Goal: Transaction & Acquisition: Purchase product/service

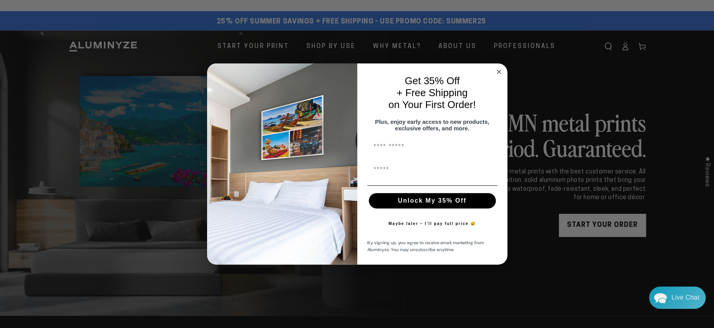
click at [499, 67] on circle "Close dialog" at bounding box center [498, 71] width 9 height 9
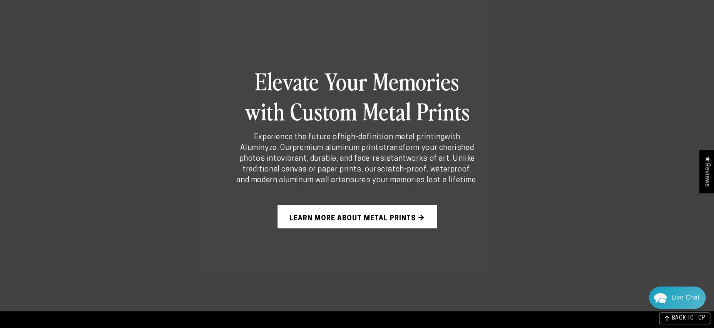
scroll to position [519, 0]
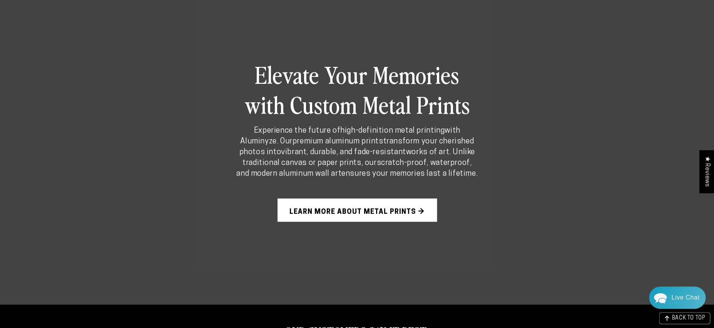
click at [376, 213] on link "Learn More About Metal Prints →" at bounding box center [356, 210] width 159 height 23
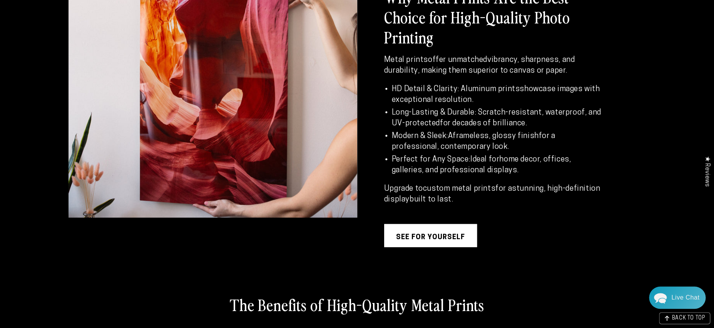
scroll to position [763, 0]
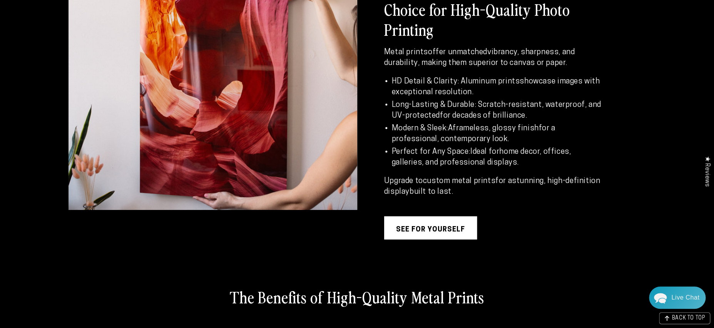
click at [425, 232] on link "see for yourself" at bounding box center [430, 228] width 93 height 23
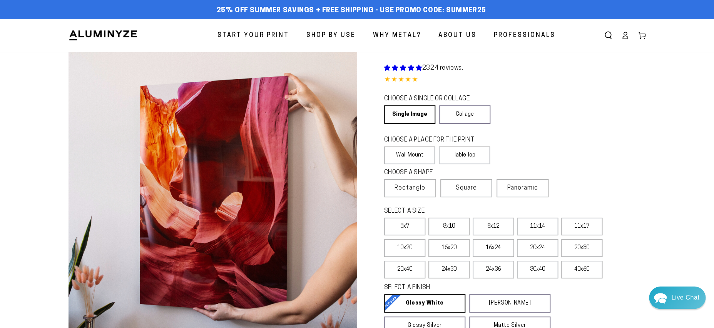
select select "**********"
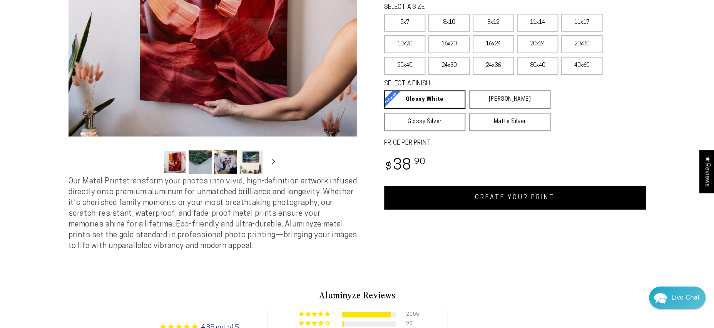
scroll to position [206, 0]
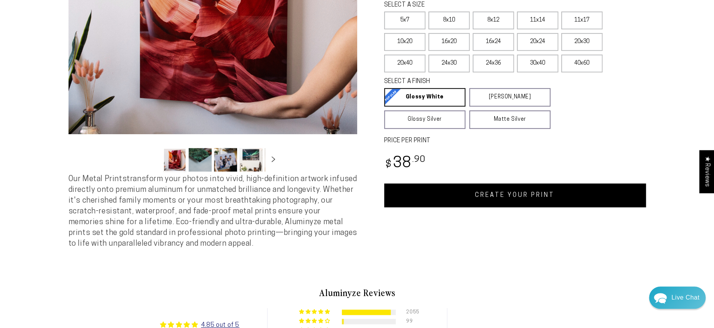
click at [199, 159] on button "Load image 2 in gallery view" at bounding box center [200, 159] width 23 height 23
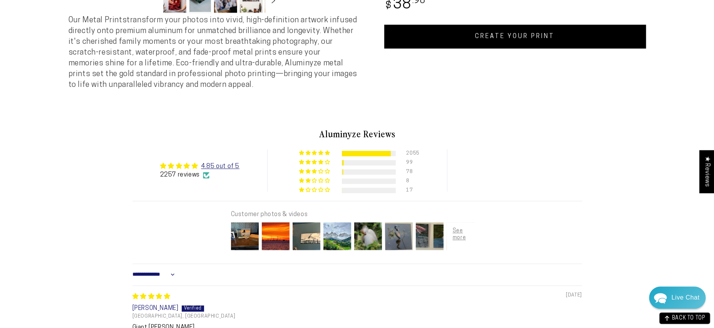
scroll to position [368, 0]
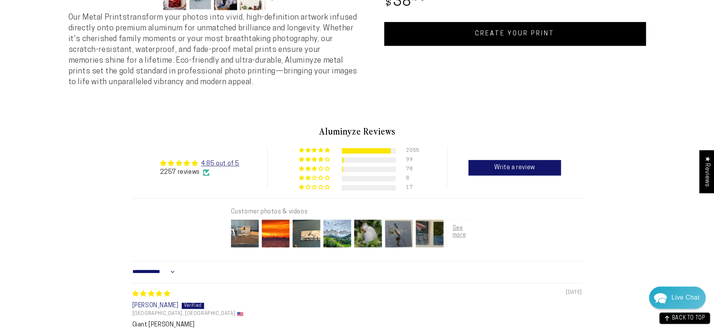
click at [250, 237] on img at bounding box center [244, 233] width 31 height 31
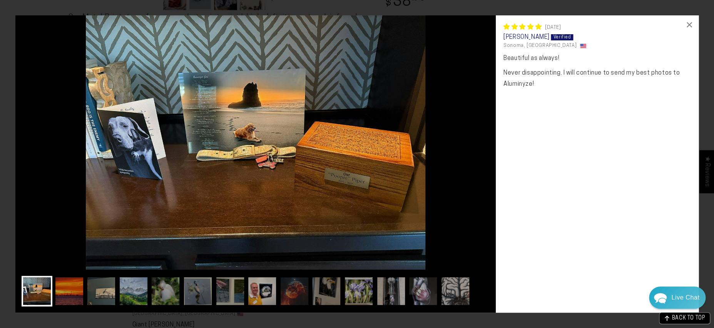
click at [449, 163] on img at bounding box center [255, 142] width 480 height 254
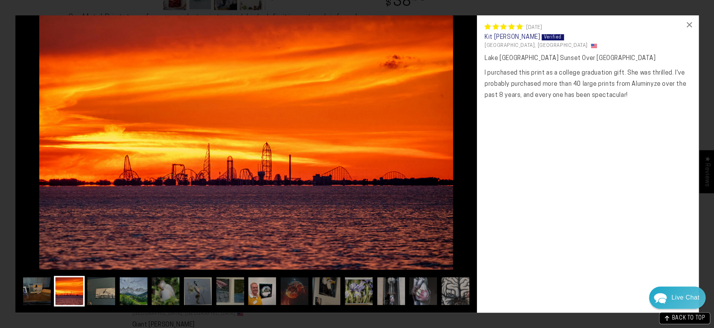
click at [436, 161] on img at bounding box center [245, 142] width 461 height 254
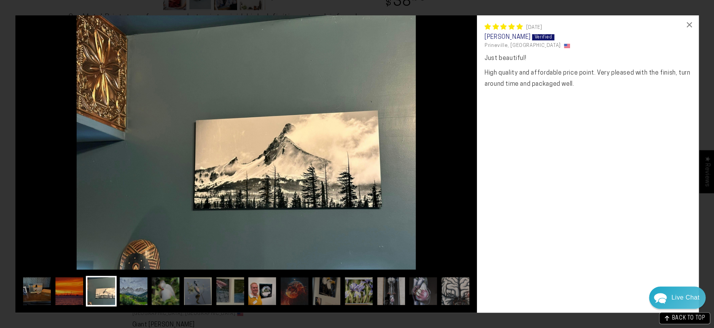
click at [436, 161] on img at bounding box center [245, 142] width 461 height 254
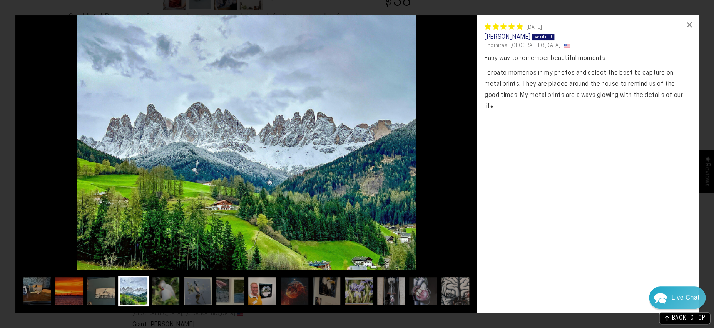
click at [436, 161] on img at bounding box center [245, 142] width 461 height 254
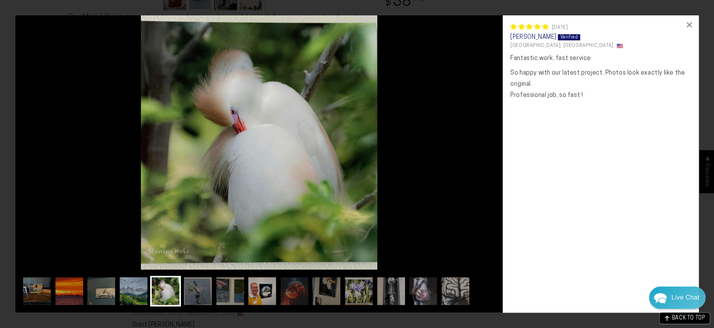
click at [436, 161] on img at bounding box center [258, 142] width 487 height 254
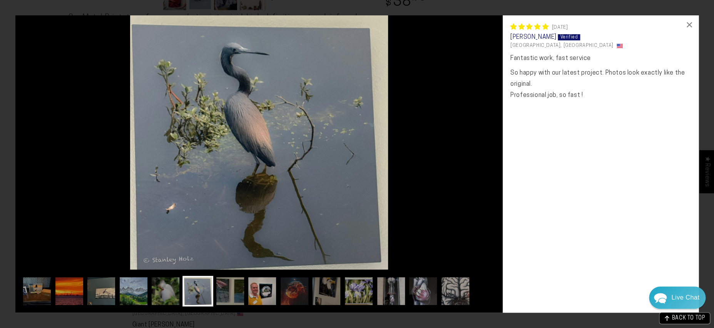
click at [436, 161] on img at bounding box center [258, 142] width 487 height 254
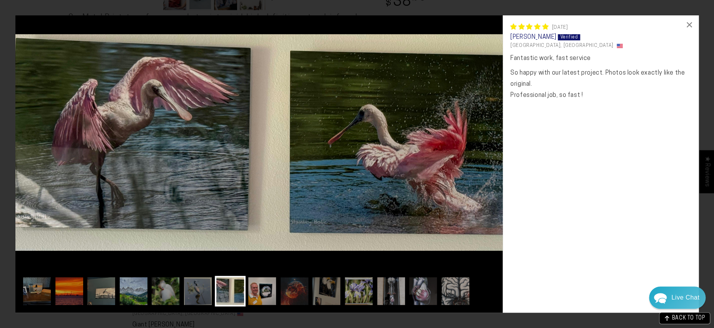
click at [568, 148] on div "Fantastic work, fast service So happy with our latest project. Photos look exac…" at bounding box center [600, 179] width 180 height 252
click at [691, 24] on div "×" at bounding box center [689, 24] width 18 height 18
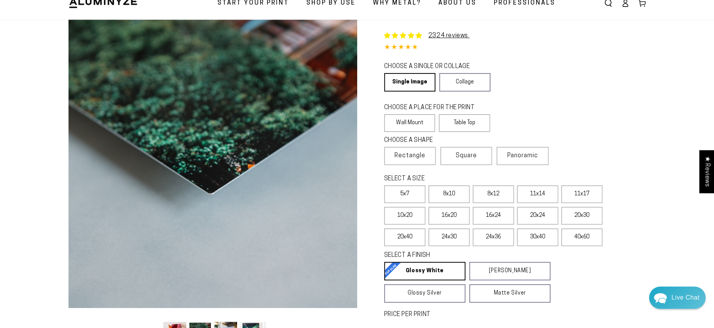
scroll to position [0, 0]
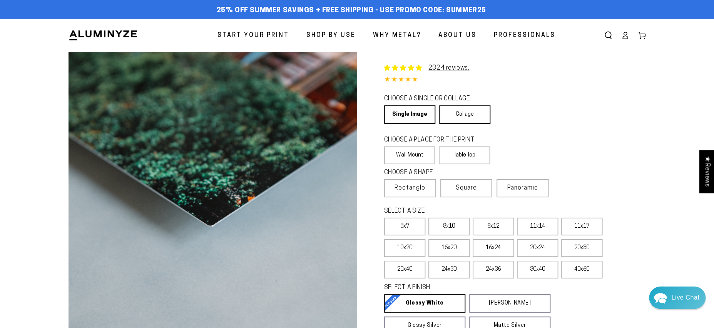
click at [478, 117] on link "Collage" at bounding box center [464, 114] width 51 height 18
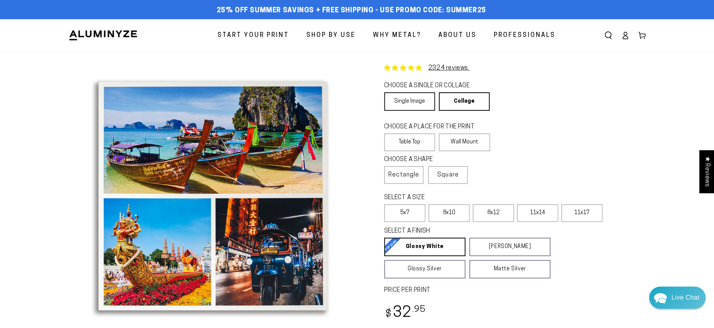
click at [409, 104] on link "Single Image" at bounding box center [409, 101] width 51 height 18
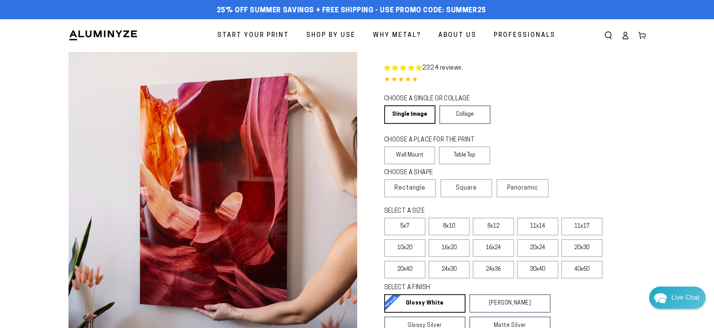
select select "**********"
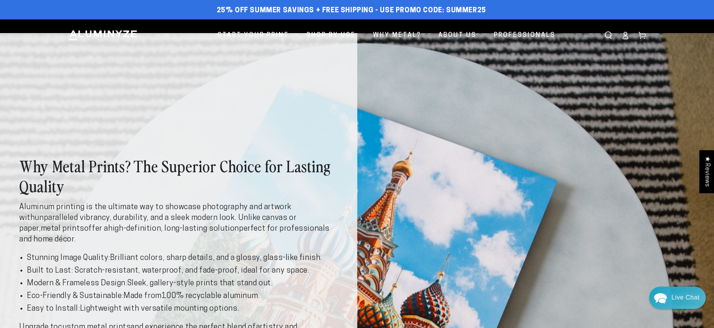
click at [410, 108] on div "Why Metal Prints? The Superior Choice for Lasting Quality Aluminum printing is …" at bounding box center [357, 271] width 714 height 476
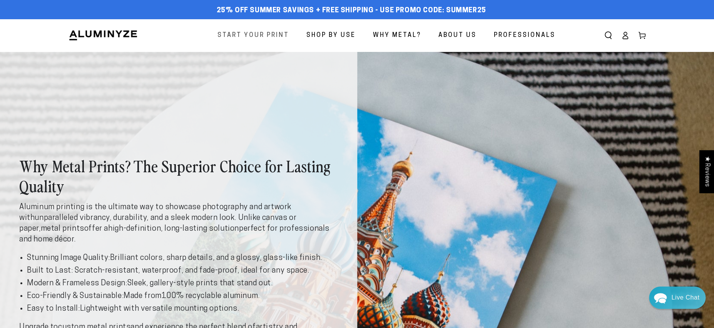
click at [259, 34] on span "Start Your Print" at bounding box center [253, 35] width 72 height 11
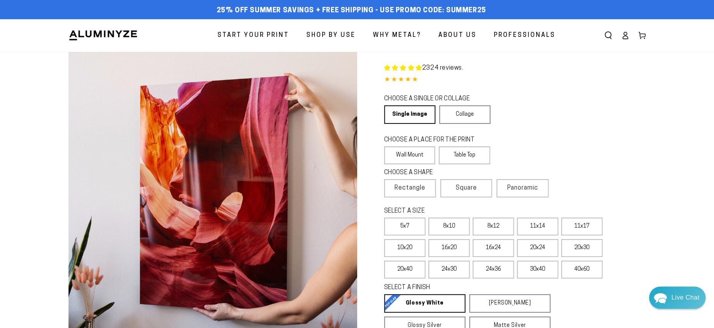
select select "**********"
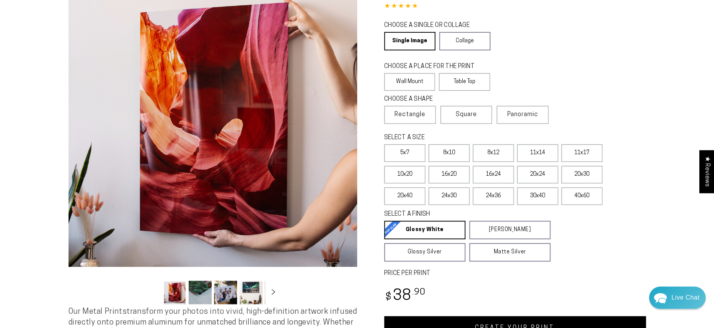
scroll to position [72, 0]
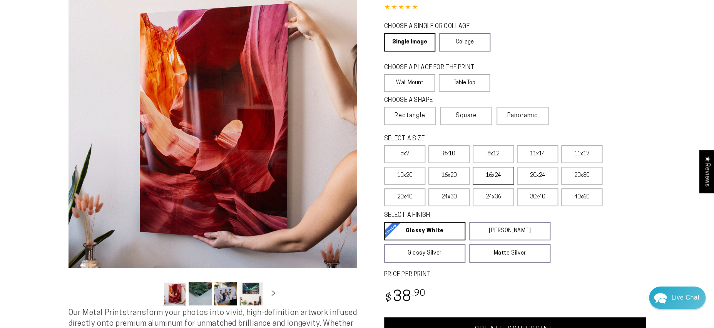
click at [498, 180] on label "16x24" at bounding box center [492, 176] width 41 height 18
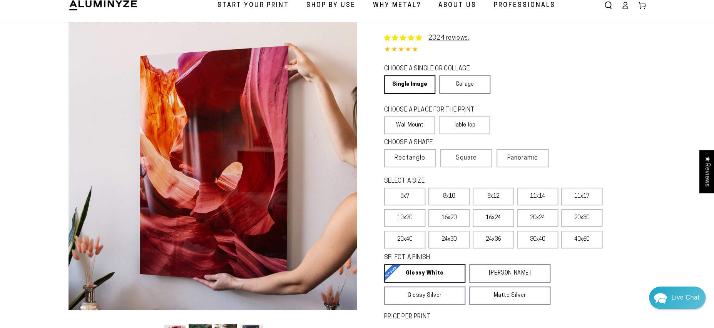
scroll to position [31, 0]
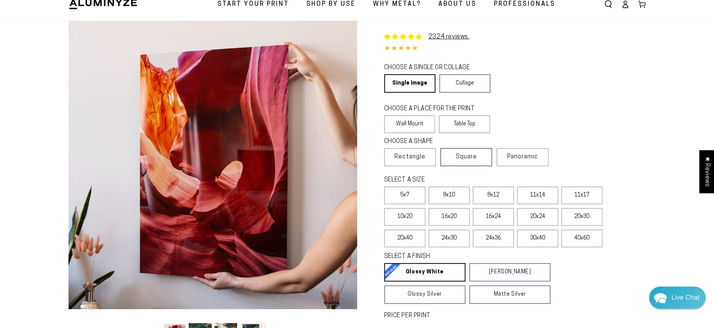
click at [486, 162] on label "Square" at bounding box center [466, 157] width 52 height 18
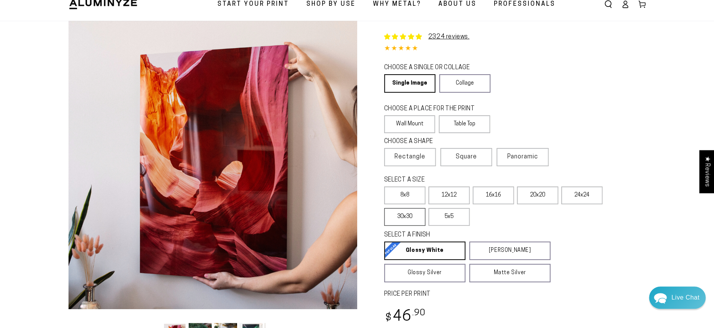
click at [413, 214] on label "30x30" at bounding box center [404, 217] width 41 height 18
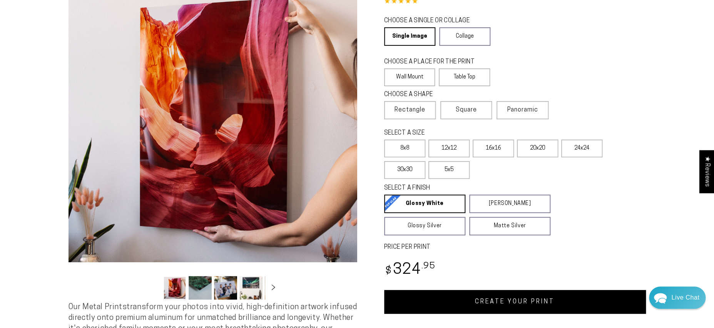
scroll to position [79, 0]
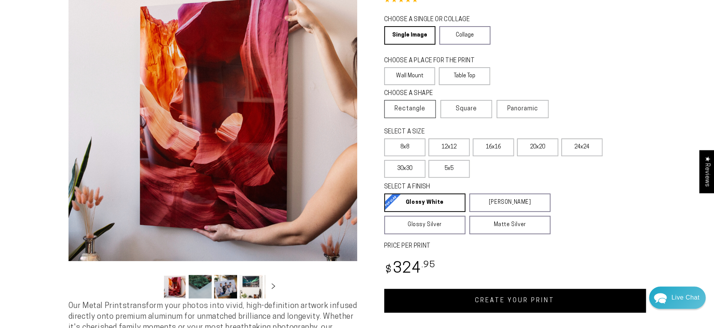
click at [417, 112] on span "Rectangle" at bounding box center [409, 108] width 31 height 9
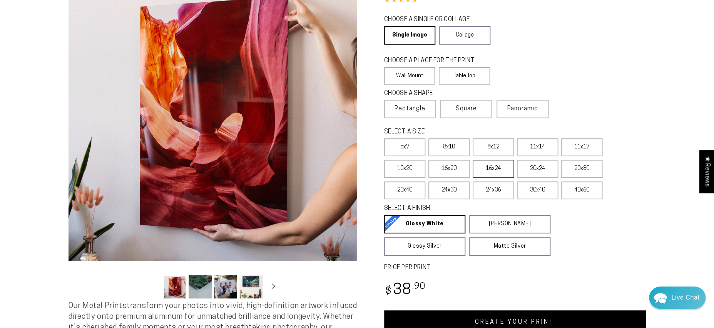
click at [499, 170] on label "16x24" at bounding box center [492, 169] width 41 height 18
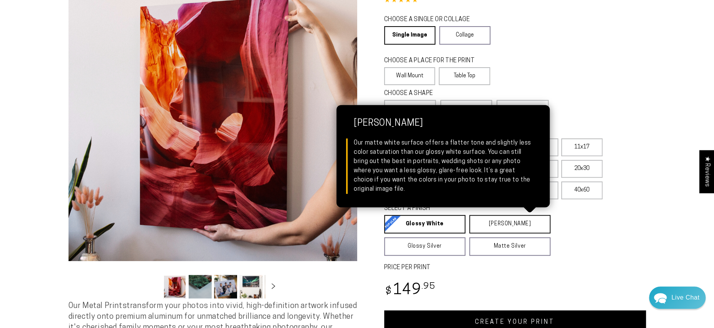
click at [502, 222] on link "Matte White Matte White Our matte white surface offers a flatter tone and sligh…" at bounding box center [509, 224] width 81 height 18
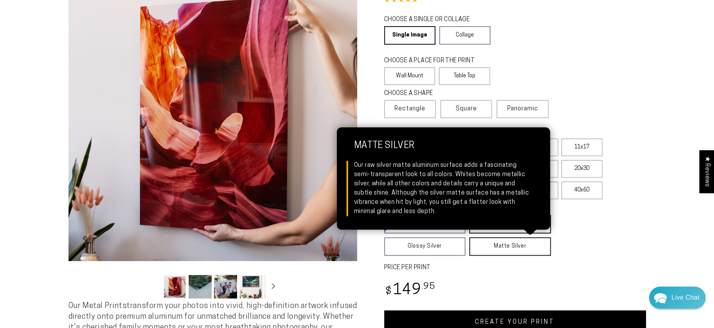
click at [495, 249] on link "Matte Silver Matte Silver Our raw silver matte aluminum surface adds a fascinat…" at bounding box center [510, 246] width 82 height 18
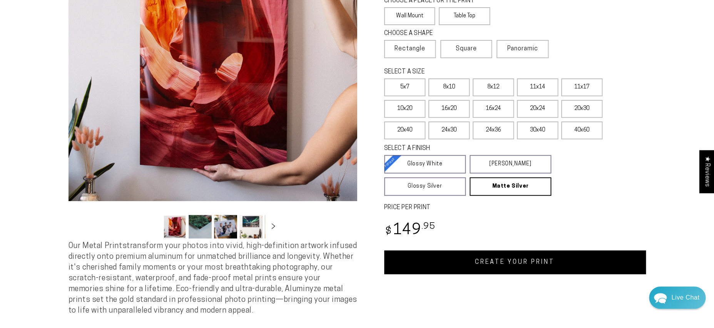
scroll to position [142, 0]
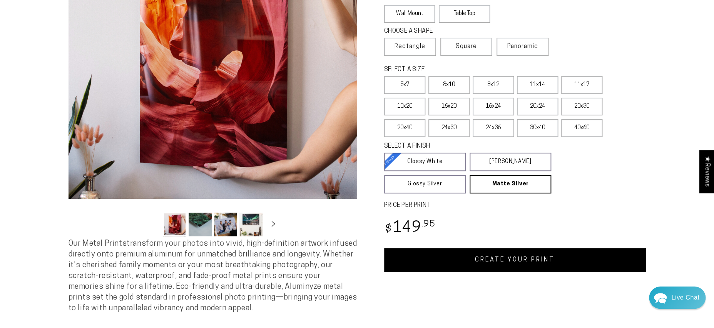
click at [532, 265] on link "CREATE YOUR PRINT" at bounding box center [515, 260] width 262 height 24
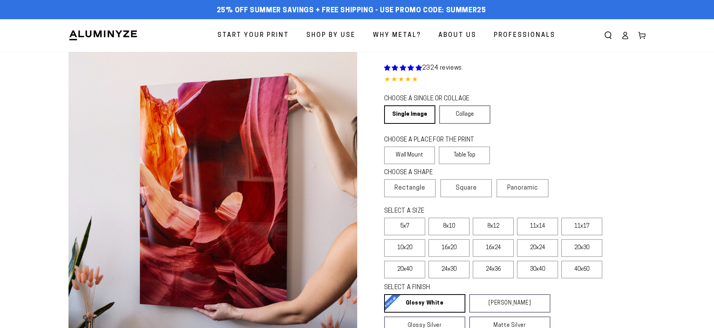
scroll to position [142, 0]
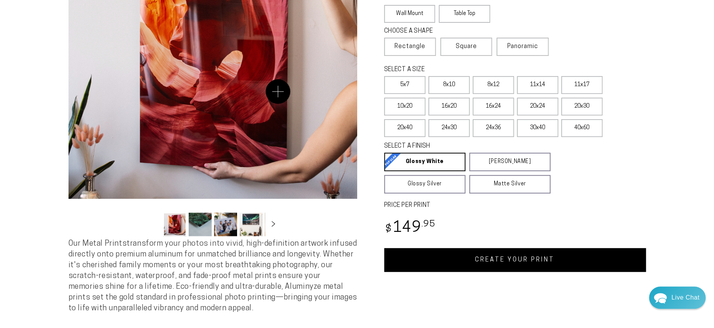
select select "**********"
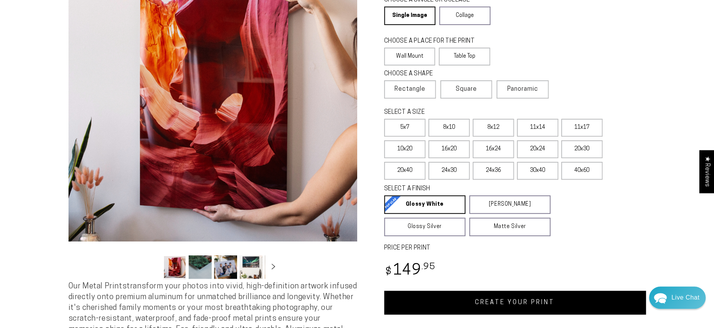
scroll to position [92, 0]
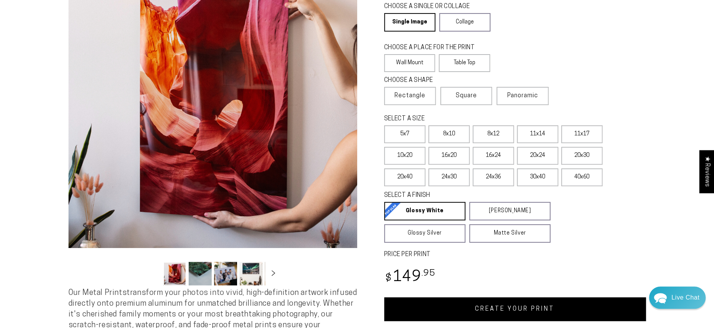
click at [533, 310] on link "CREATE YOUR PRINT" at bounding box center [515, 309] width 262 height 24
